Goal: Information Seeking & Learning: Learn about a topic

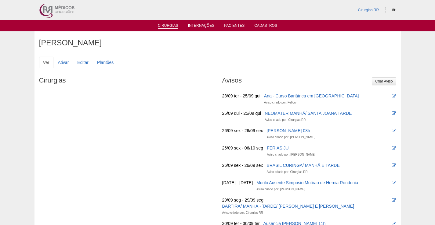
click at [171, 27] on link "Cirurgias" at bounding box center [168, 25] width 20 height 5
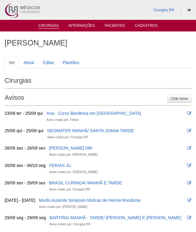
click at [50, 24] on link "Cirurgias" at bounding box center [48, 25] width 20 height 5
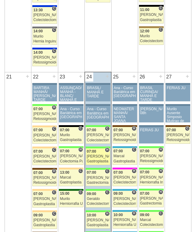
scroll to position [854, 0]
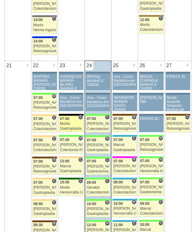
click at [74, 119] on div "07:00" at bounding box center [71, 119] width 23 height 4
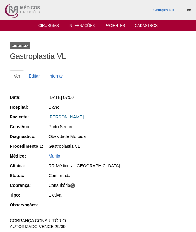
click at [84, 117] on link "[PERSON_NAME]" at bounding box center [66, 116] width 35 height 5
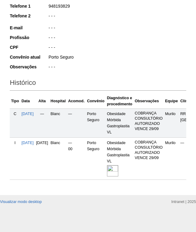
scroll to position [132, 0]
click at [118, 167] on img at bounding box center [112, 170] width 11 height 11
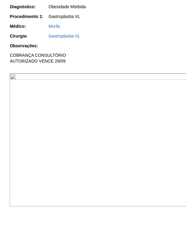
scroll to position [214, 0]
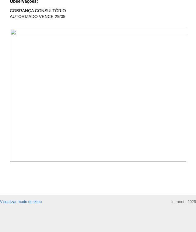
click at [121, 38] on img at bounding box center [98, 95] width 177 height 133
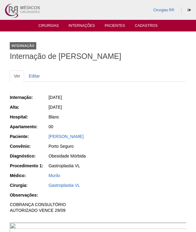
scroll to position [214, 0]
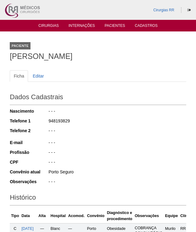
scroll to position [131, 0]
